Goal: Check status: Check status

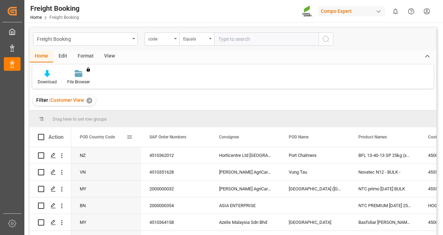
click at [132, 138] on span at bounding box center [129, 137] width 6 height 6
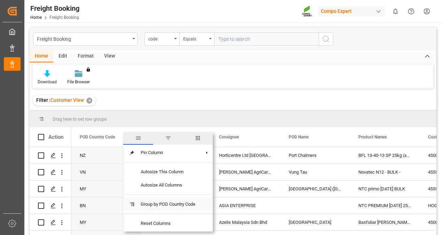
click at [151, 201] on span "Group by POD Country Code" at bounding box center [168, 203] width 66 height 13
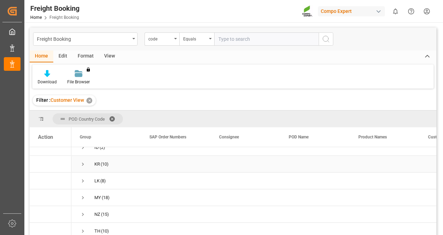
scroll to position [43, 0]
click at [81, 175] on span "Press SPACE to select this row." at bounding box center [83, 179] width 6 height 16
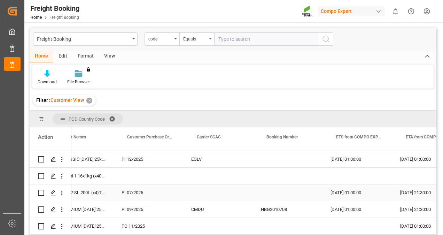
scroll to position [0, 0]
